Goal: Submit feedback/report problem

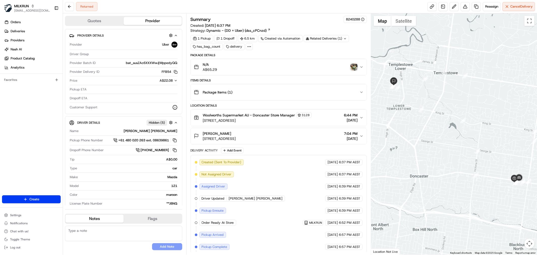
click at [356, 68] on img "button" at bounding box center [354, 66] width 7 height 7
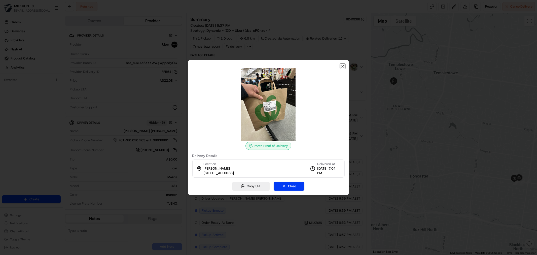
click at [343, 66] on icon "button" at bounding box center [343, 66] width 2 height 2
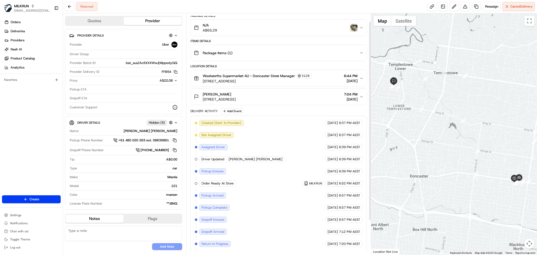
scroll to position [51, 0]
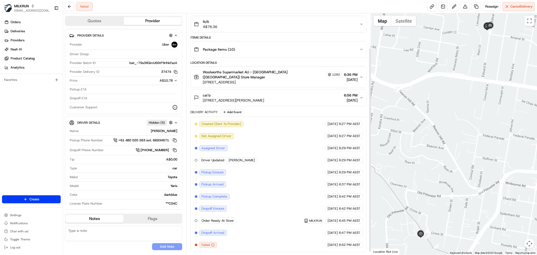
scroll to position [44, 0]
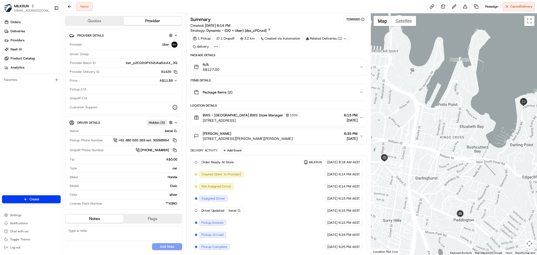
scroll to position [27, 0]
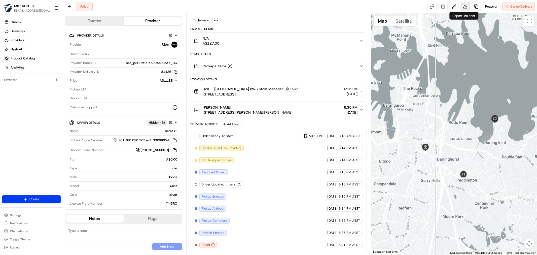
click at [468, 9] on button at bounding box center [465, 6] width 9 height 9
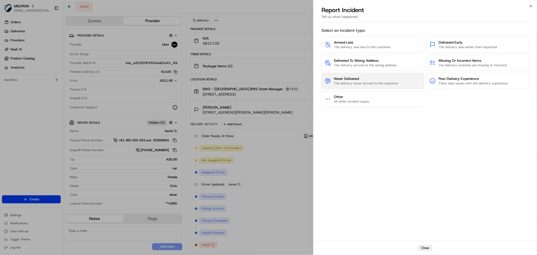
click at [386, 76] on span "Never Delivered" at bounding box center [366, 78] width 64 height 5
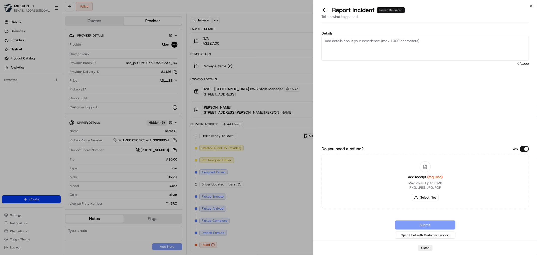
click at [379, 55] on textarea "Details" at bounding box center [426, 48] width 208 height 25
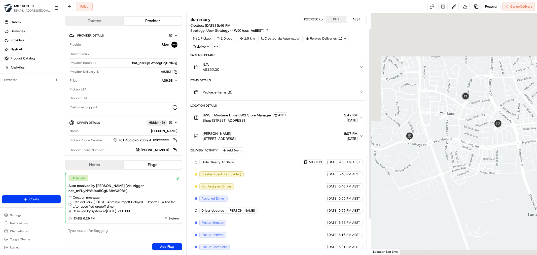
scroll to position [64, 0]
